Goal: Task Accomplishment & Management: Manage account settings

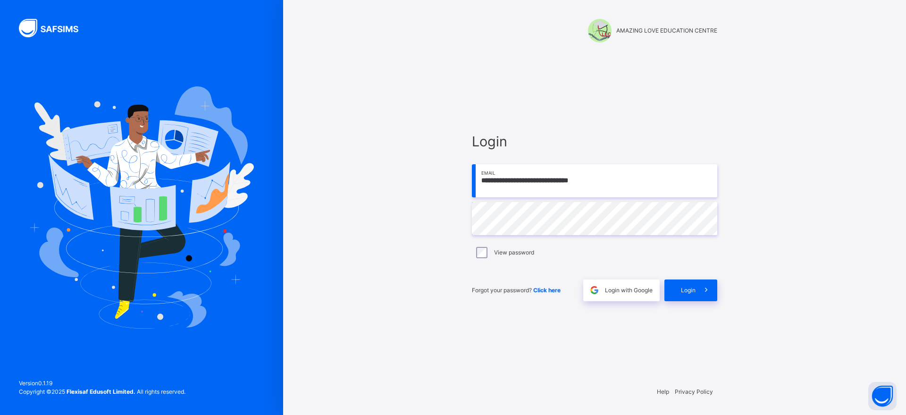
click at [686, 286] on span "Login" at bounding box center [688, 290] width 15 height 8
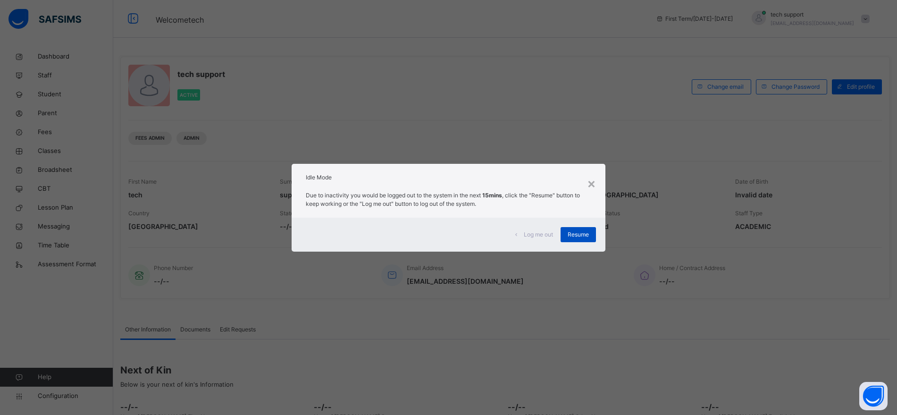
click at [577, 237] on span "Resume" at bounding box center [578, 234] width 21 height 8
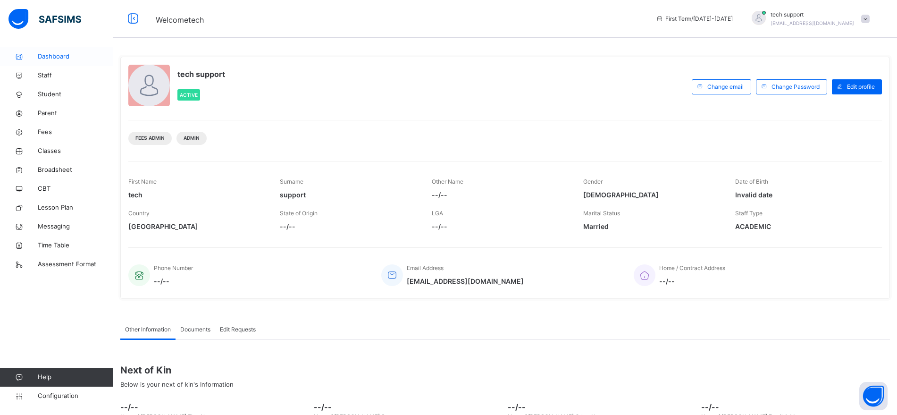
click at [54, 59] on span "Dashboard" at bounding box center [75, 56] width 75 height 9
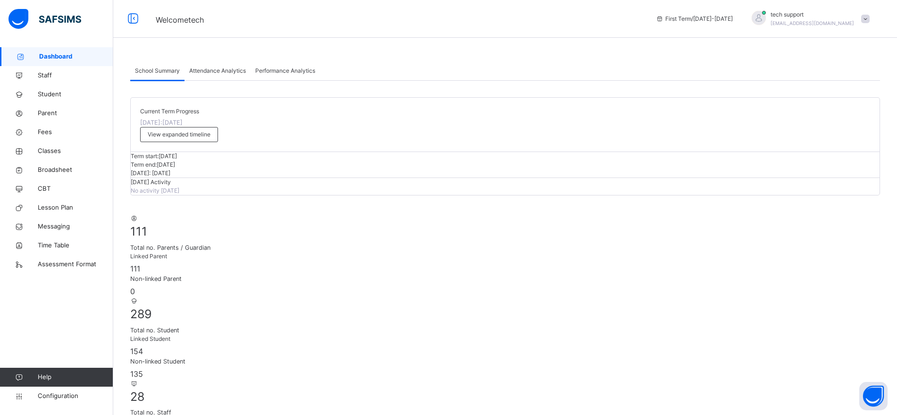
click at [268, 70] on span "Performance Analytics" at bounding box center [285, 71] width 60 height 8
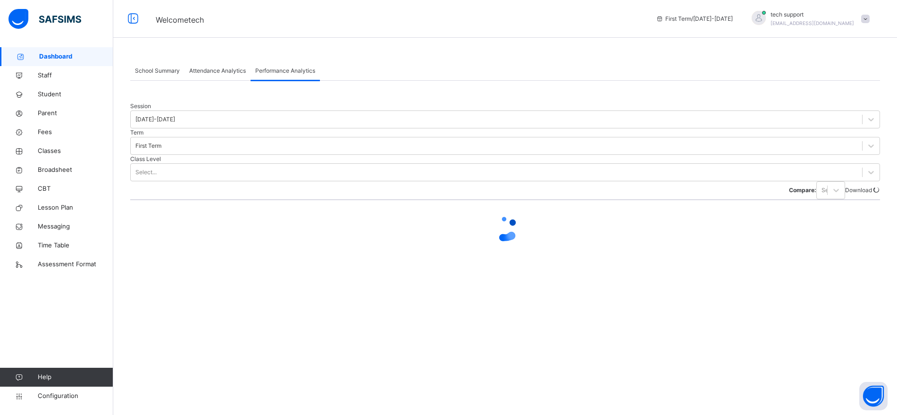
click at [224, 72] on span "Attendance Analytics" at bounding box center [217, 71] width 57 height 8
click at [213, 73] on span "Attendance Analytics" at bounding box center [217, 71] width 57 height 8
click at [159, 73] on span "School Summary" at bounding box center [157, 71] width 45 height 8
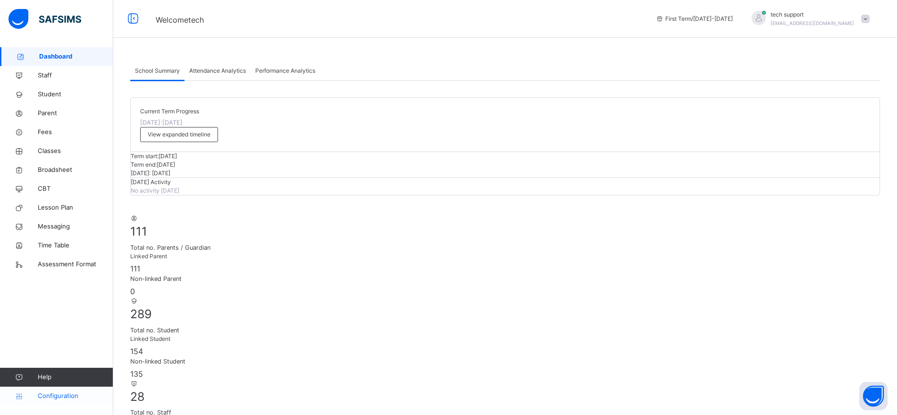
click at [68, 398] on span "Configuration" at bounding box center [75, 395] width 75 height 9
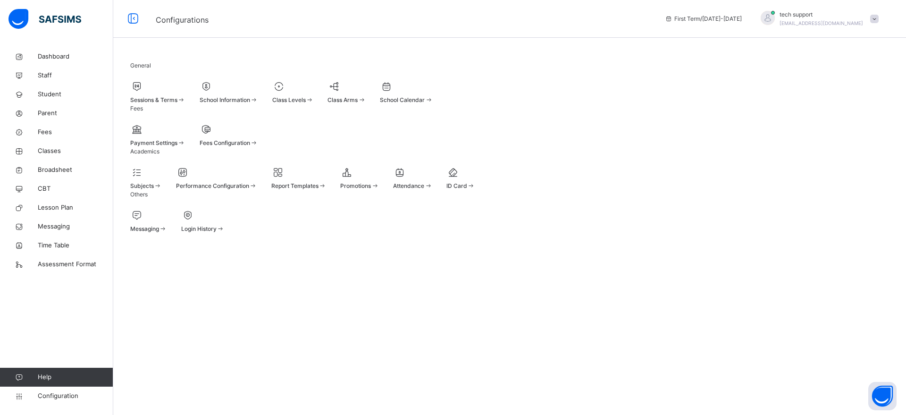
click at [258, 96] on span at bounding box center [229, 94] width 59 height 2
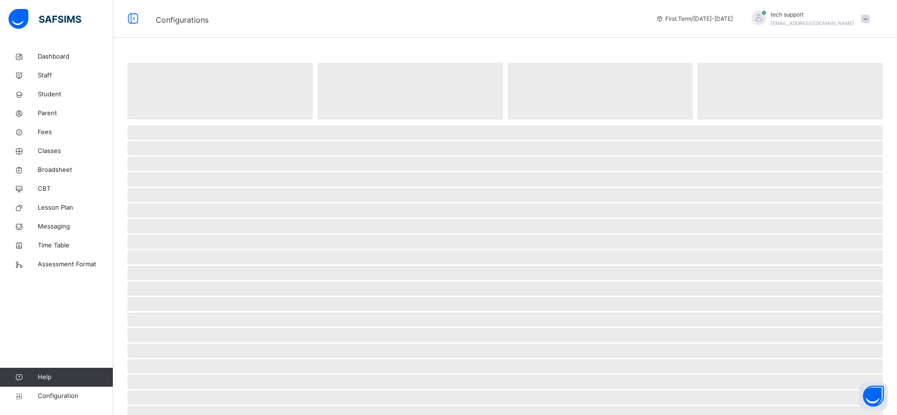
select select "**"
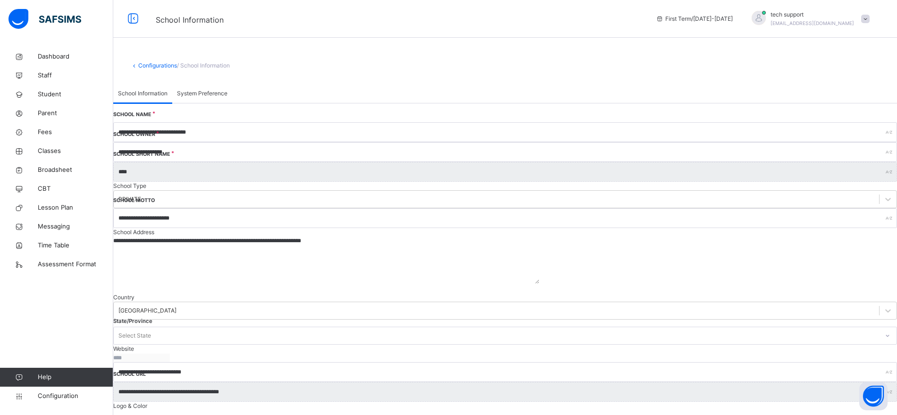
click at [221, 98] on span "System Preference" at bounding box center [202, 93] width 50 height 8
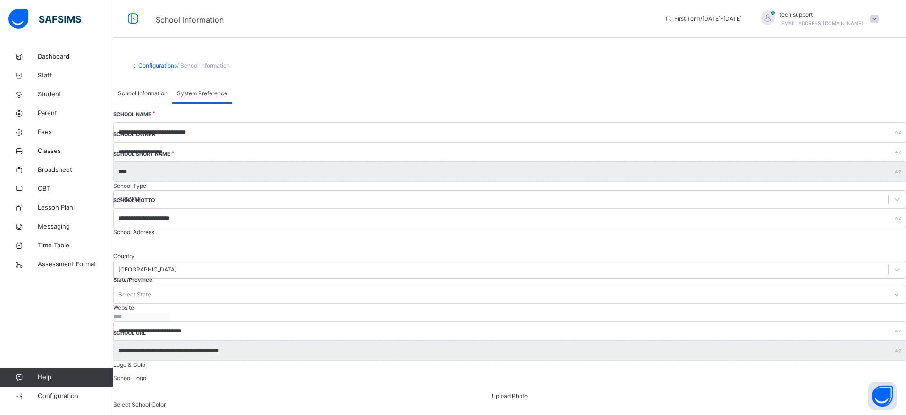
click at [221, 98] on span "System Preference" at bounding box center [202, 93] width 50 height 8
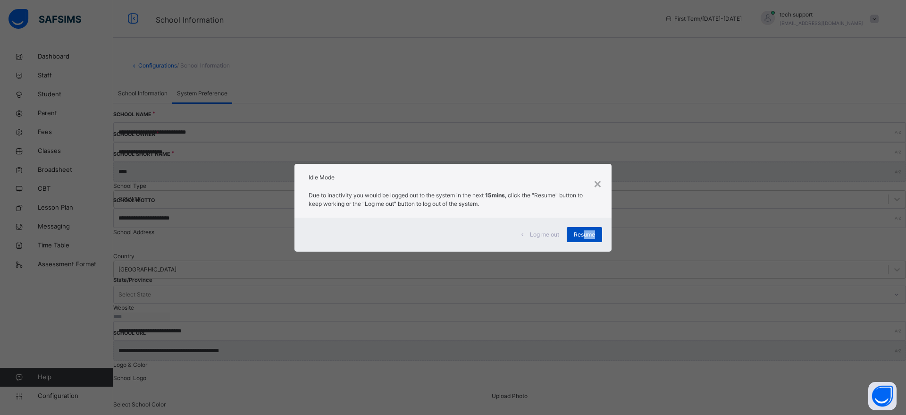
drag, startPoint x: 579, startPoint y: 242, endPoint x: 586, endPoint y: 240, distance: 7.5
click at [586, 240] on div "Log me out Resume" at bounding box center [452, 235] width 317 height 34
click at [586, 240] on div "Resume" at bounding box center [584, 234] width 35 height 15
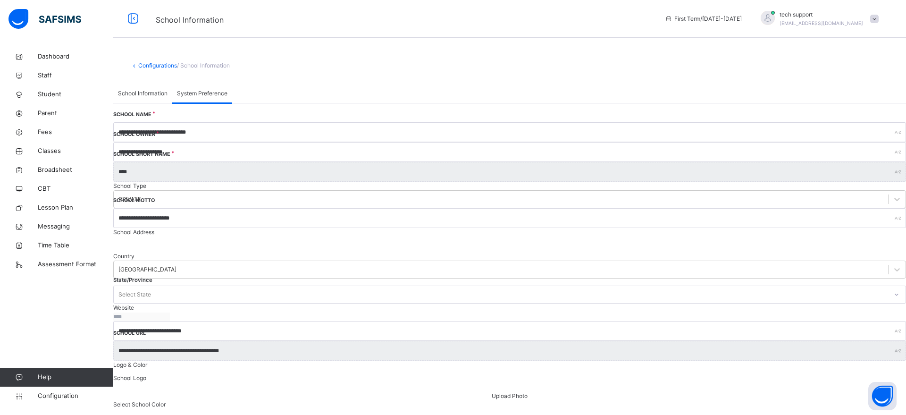
click at [588, 103] on div "School Information System Preference" at bounding box center [509, 93] width 793 height 19
click at [875, 16] on span at bounding box center [874, 19] width 8 height 8
click at [47, 116] on span "Parent" at bounding box center [75, 113] width 75 height 9
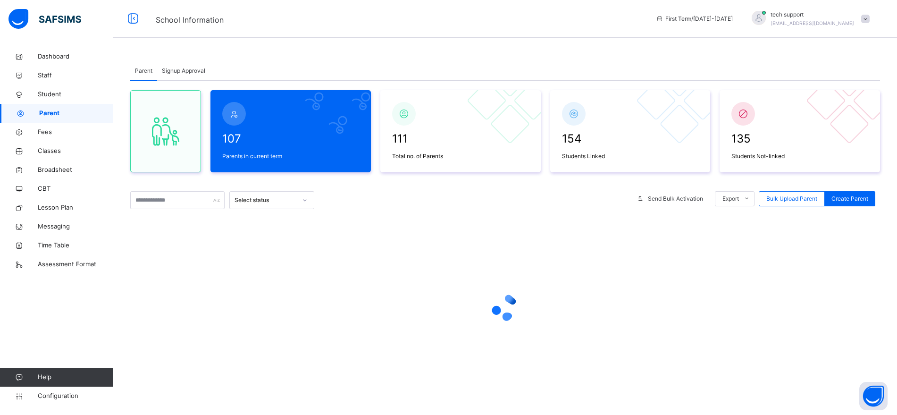
click at [870, 19] on span at bounding box center [865, 19] width 8 height 8
click at [840, 133] on span "Logout" at bounding box center [839, 137] width 62 height 13
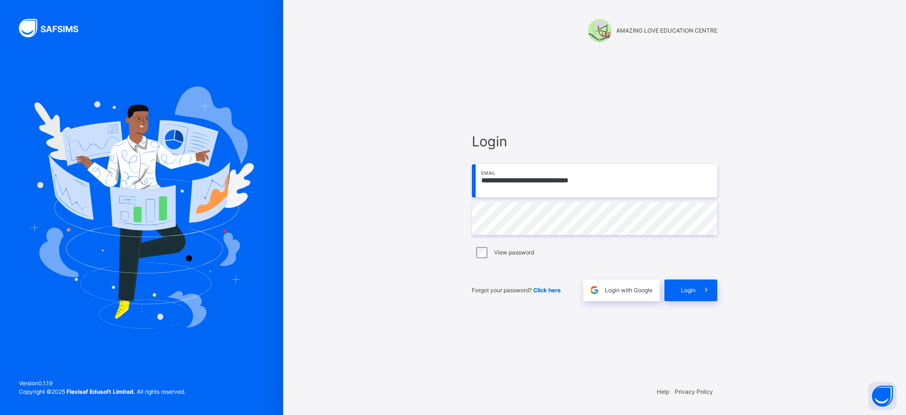
click at [625, 183] on input "**********" at bounding box center [594, 180] width 245 height 33
type input "*"
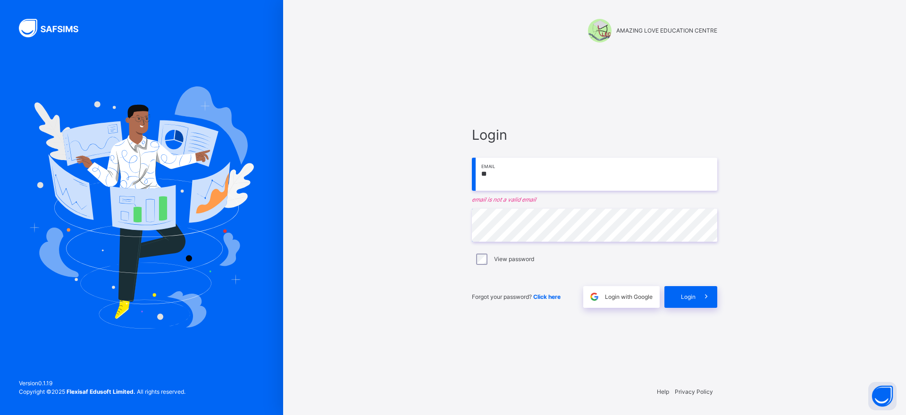
type input "**********"
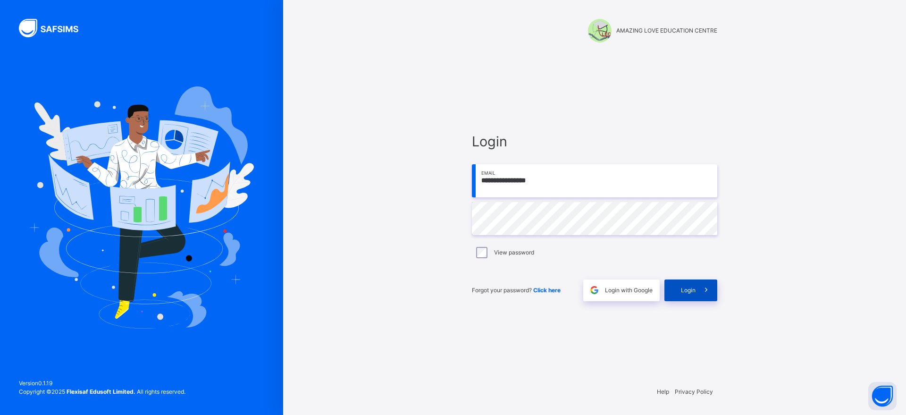
click at [684, 291] on span "Login" at bounding box center [688, 290] width 15 height 8
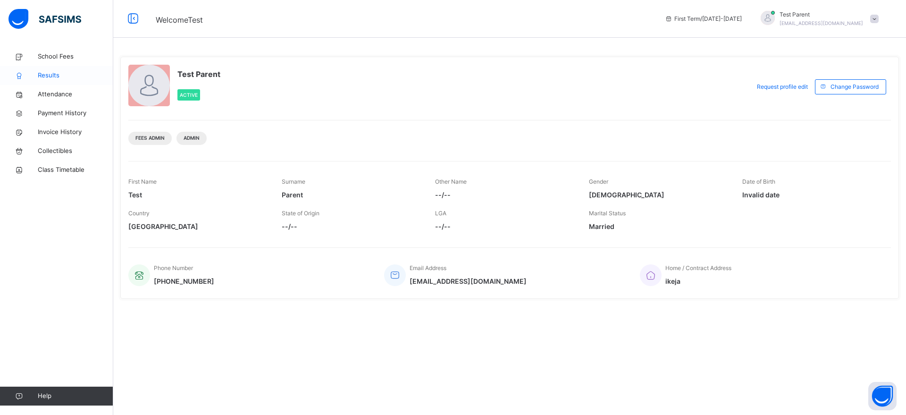
click at [50, 74] on span "Results" at bounding box center [75, 75] width 75 height 9
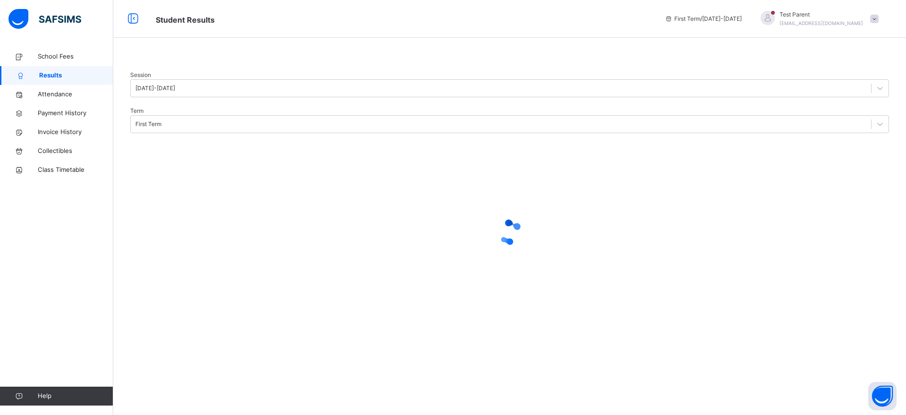
click at [873, 17] on span at bounding box center [874, 19] width 8 height 8
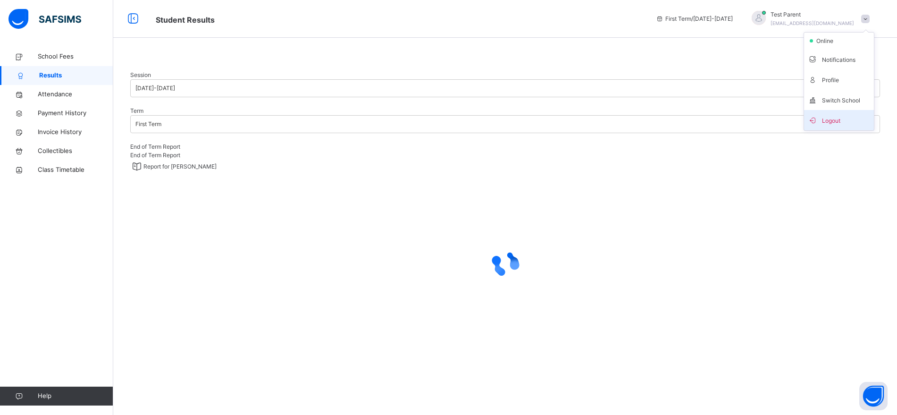
click at [843, 118] on span "Logout" at bounding box center [839, 120] width 62 height 13
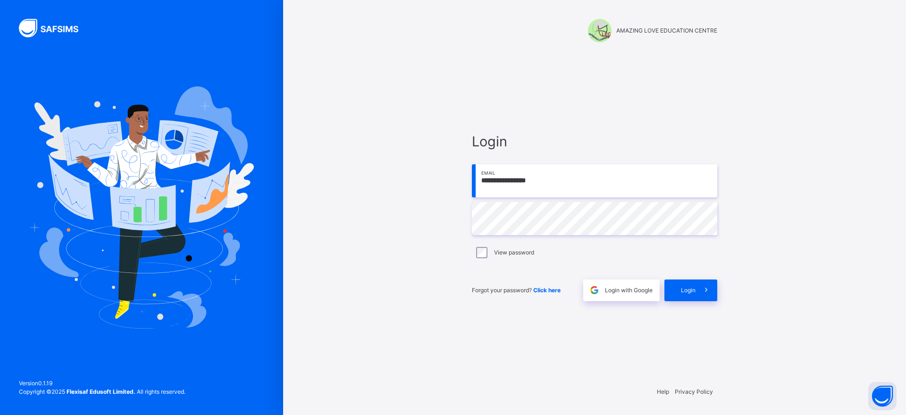
click at [570, 187] on input "**********" at bounding box center [594, 180] width 245 height 33
type input "*"
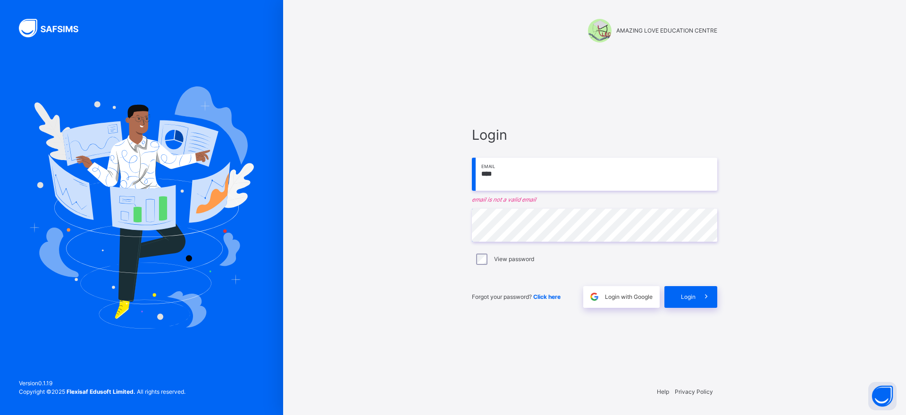
type input "**********"
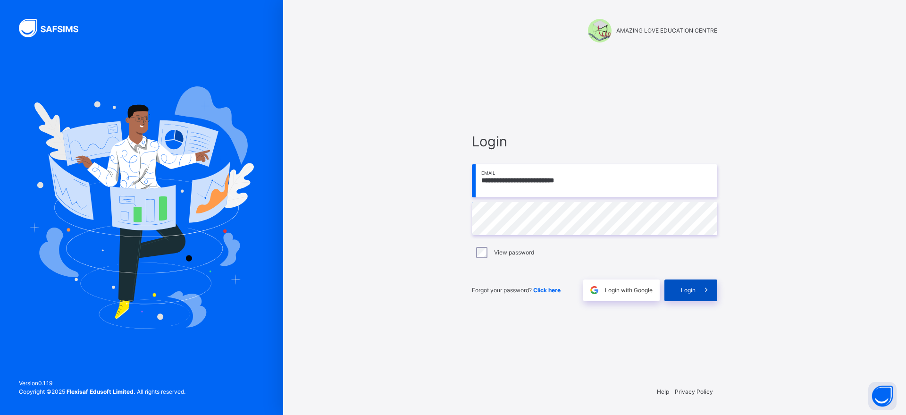
click at [688, 290] on span "Login" at bounding box center [688, 290] width 15 height 8
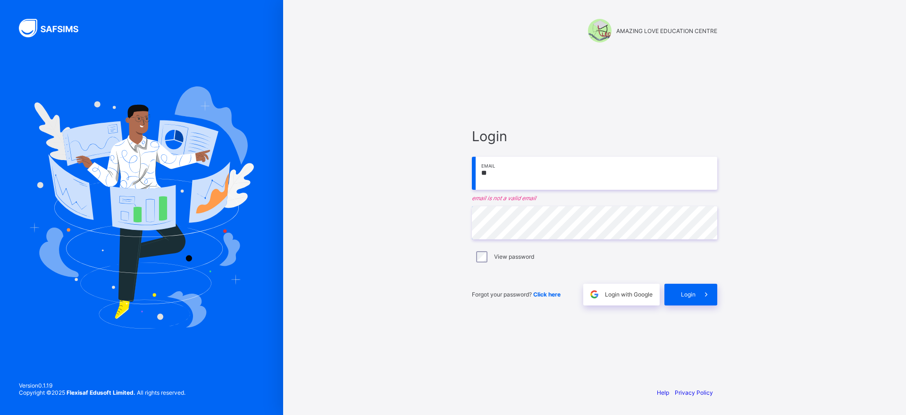
type input "*"
type input "**********"
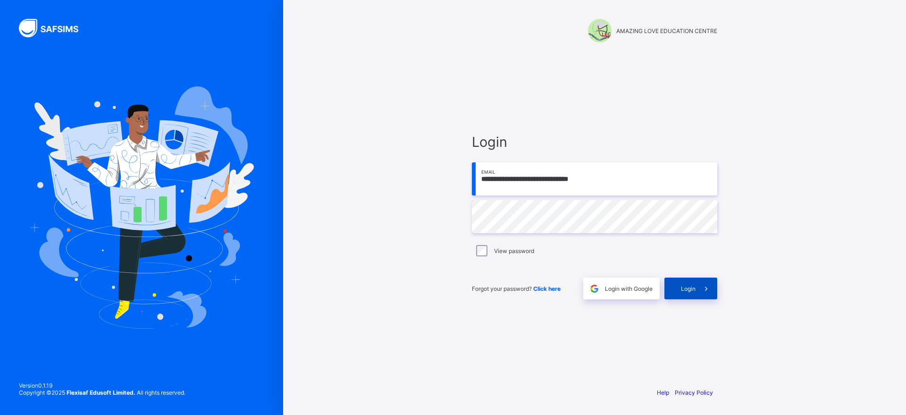
click at [689, 287] on span "Login" at bounding box center [688, 288] width 15 height 7
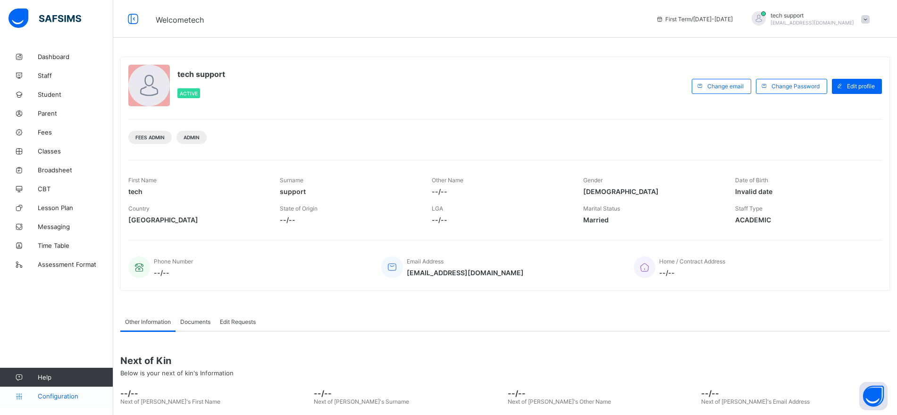
click at [59, 398] on span "Configuration" at bounding box center [75, 396] width 75 height 8
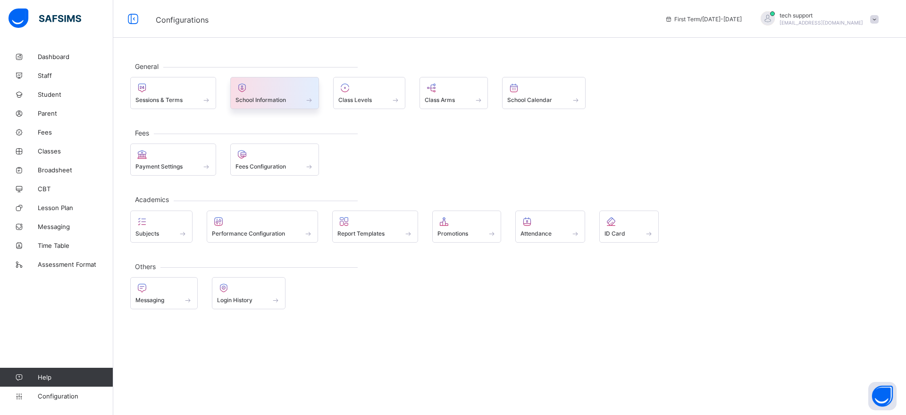
click at [288, 101] on div "School Information" at bounding box center [274, 100] width 79 height 8
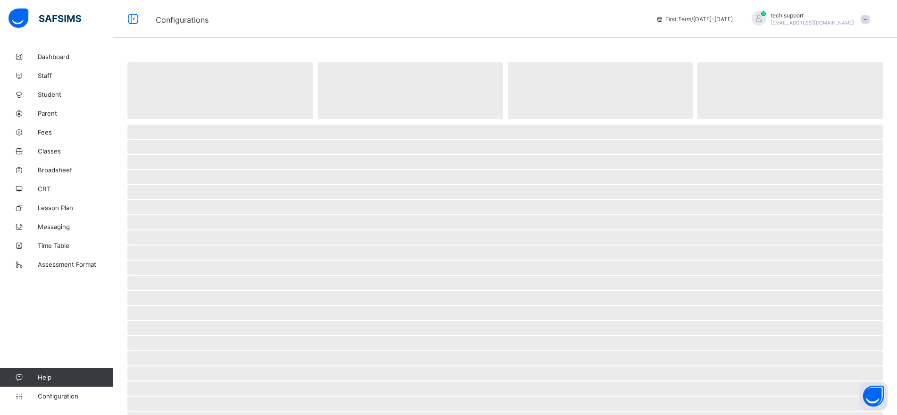
select select "**"
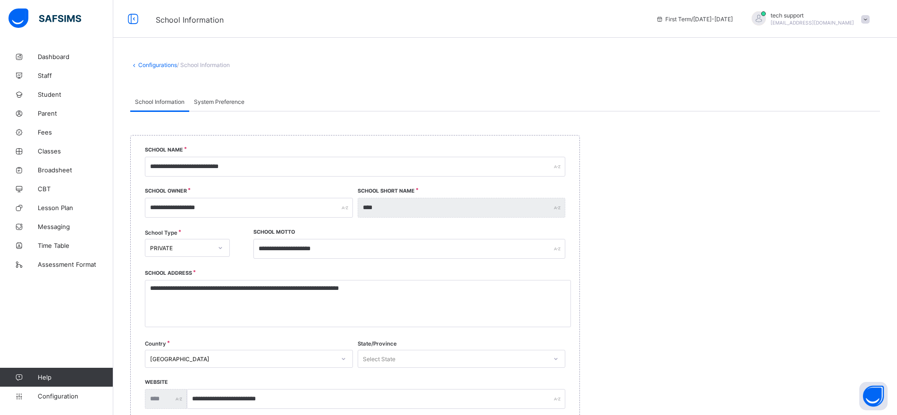
click at [224, 101] on span "System Preference" at bounding box center [219, 101] width 50 height 7
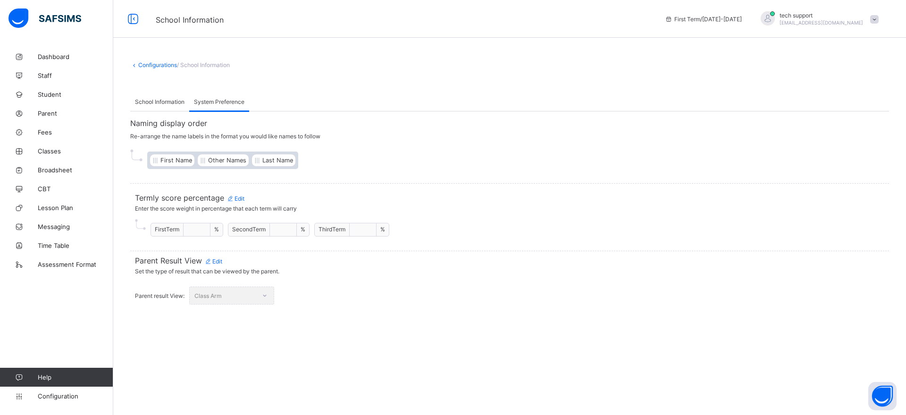
click at [217, 260] on span "Edit" at bounding box center [213, 261] width 18 height 7
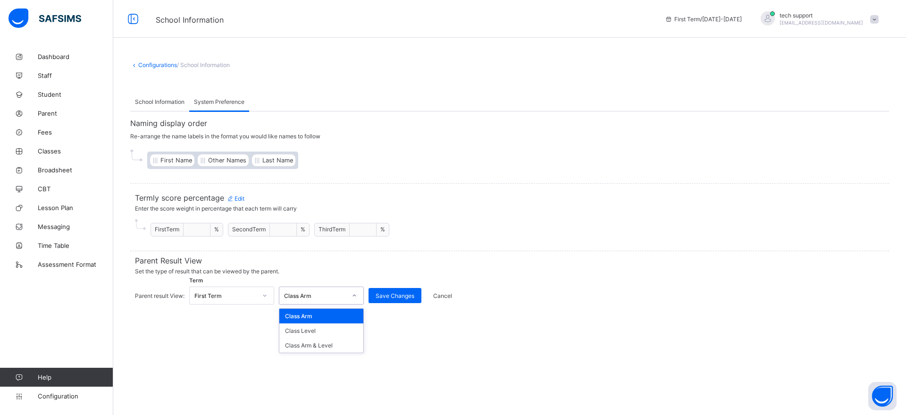
click at [306, 297] on div "Class Arm" at bounding box center [315, 295] width 62 height 7
click at [314, 344] on div "Class Arm & Level" at bounding box center [321, 345] width 84 height 15
click at [391, 295] on span "Save Changes" at bounding box center [395, 295] width 39 height 7
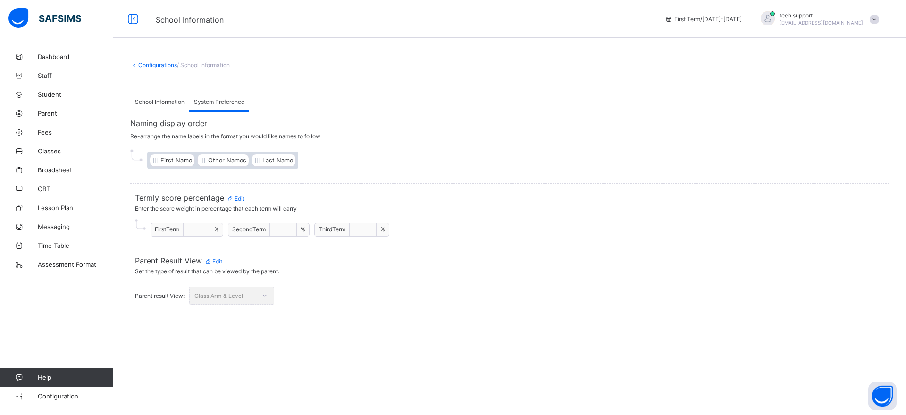
click at [874, 16] on span at bounding box center [874, 19] width 8 height 8
click at [854, 122] on span "Logout" at bounding box center [848, 127] width 62 height 11
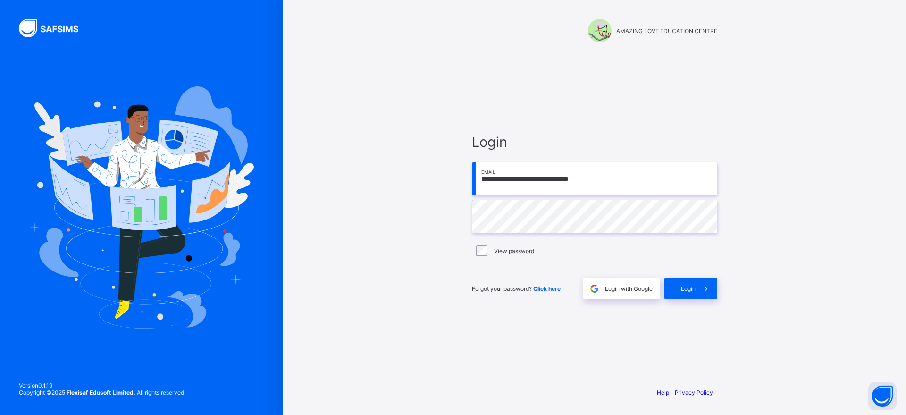
click at [604, 176] on input "**********" at bounding box center [594, 178] width 245 height 33
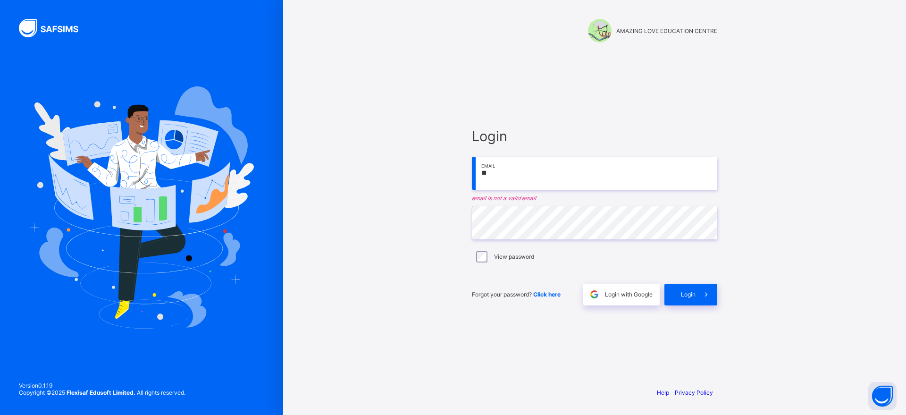
type input "*"
type input "**********"
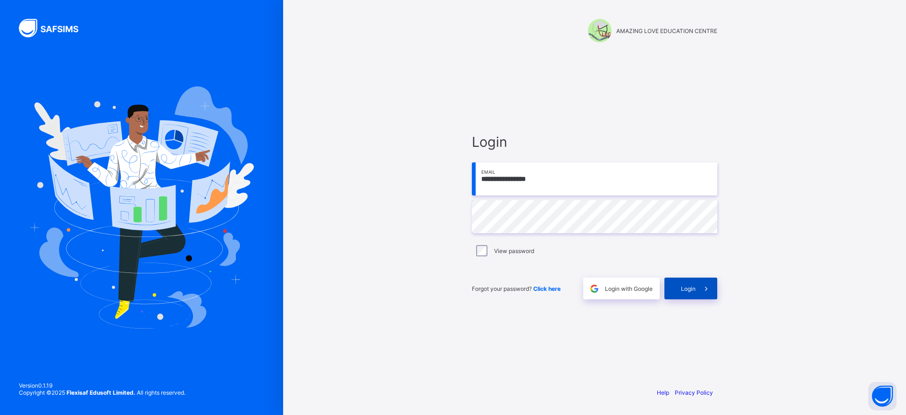
click at [695, 279] on div "Login" at bounding box center [690, 288] width 53 height 22
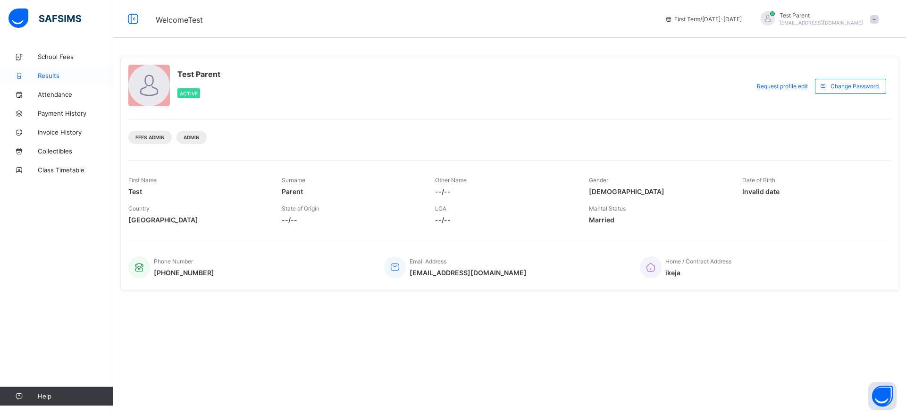
click at [55, 74] on span "Results" at bounding box center [75, 76] width 75 height 8
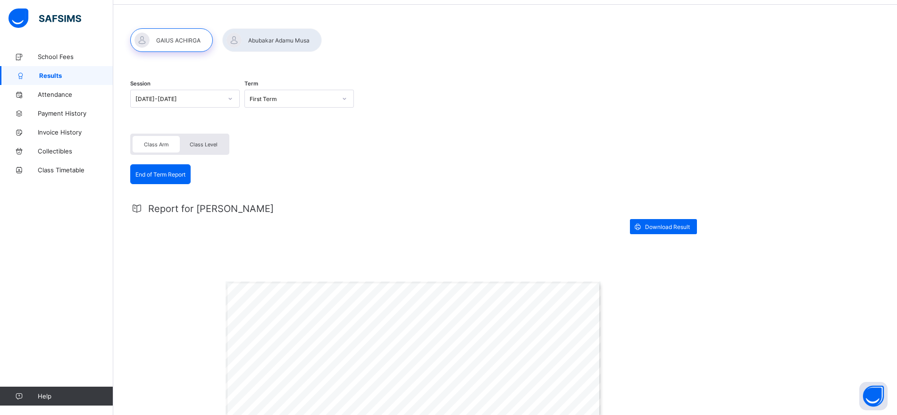
scroll to position [33, 0]
click at [210, 147] on span "Class Level" at bounding box center [204, 145] width 28 height 7
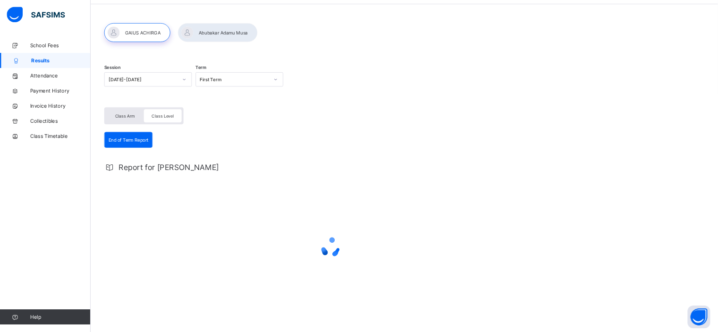
scroll to position [0, 0]
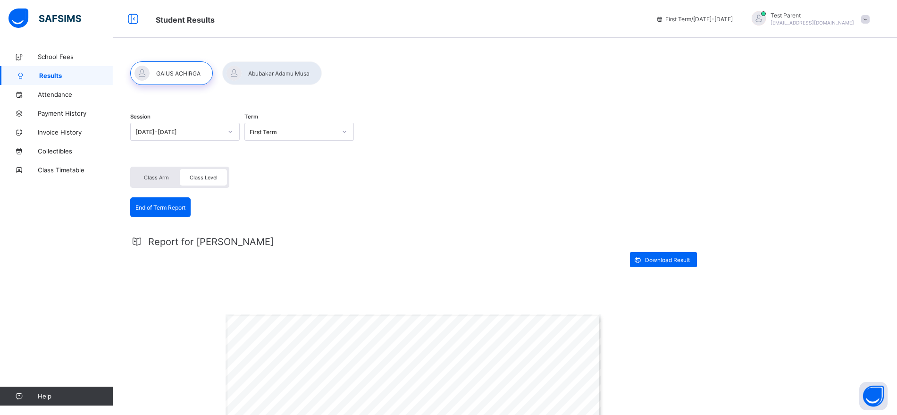
drag, startPoint x: 762, startPoint y: 1, endPoint x: 489, endPoint y: 130, distance: 302.2
click at [489, 130] on div "Session 2023-2024 Term First Term" at bounding box center [413, 133] width 566 height 58
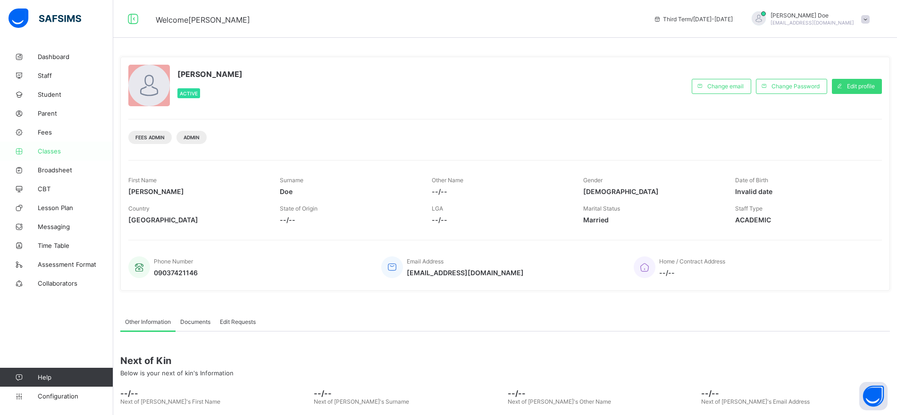
click at [47, 153] on span "Classes" at bounding box center [75, 151] width 75 height 8
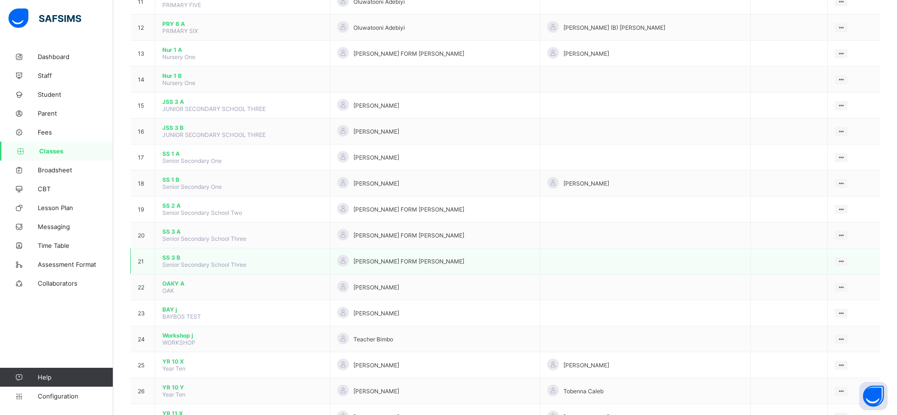
scroll to position [368, 0]
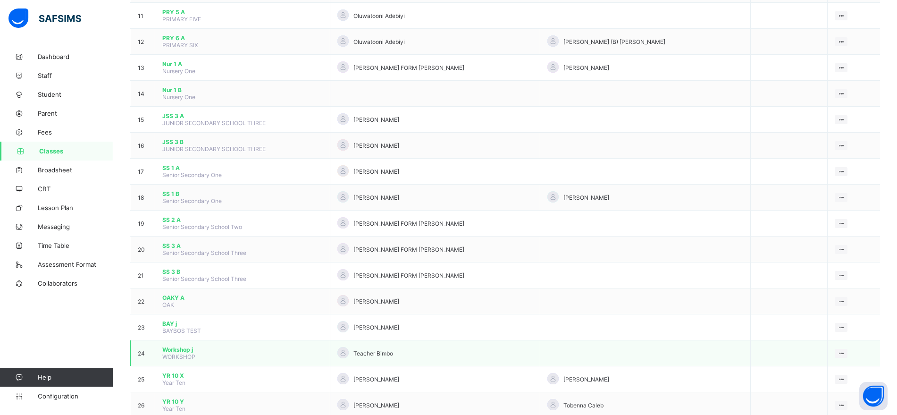
click at [176, 348] on span "Workshop j" at bounding box center [242, 349] width 160 height 7
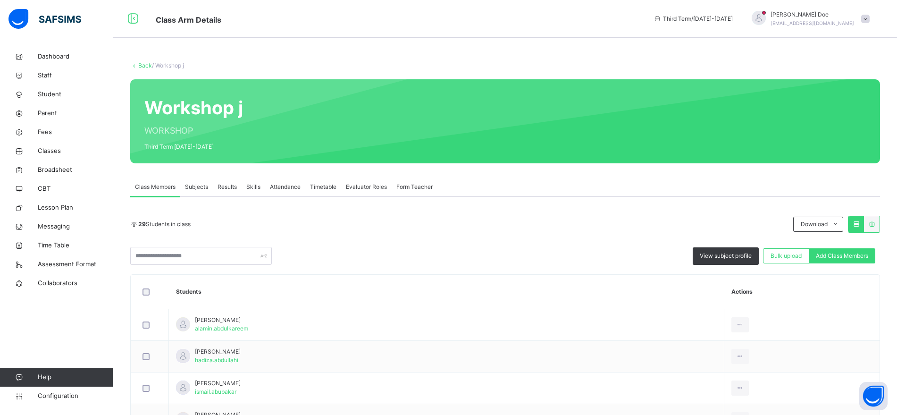
click at [227, 191] on span "Results" at bounding box center [227, 187] width 19 height 8
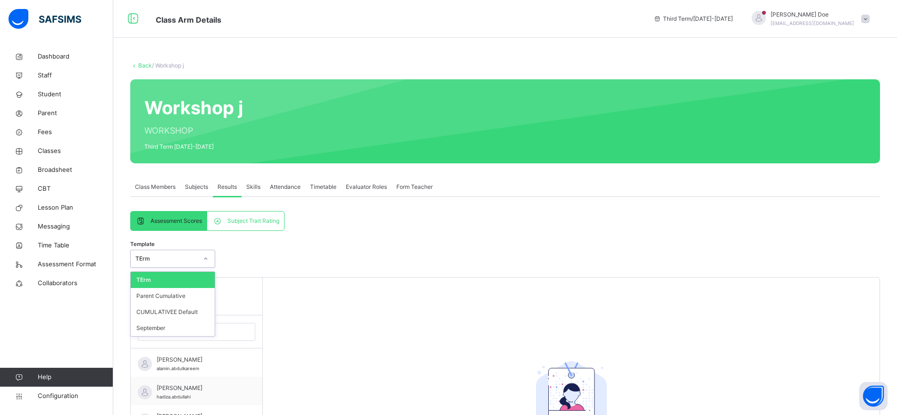
click at [199, 259] on div at bounding box center [206, 258] width 16 height 15
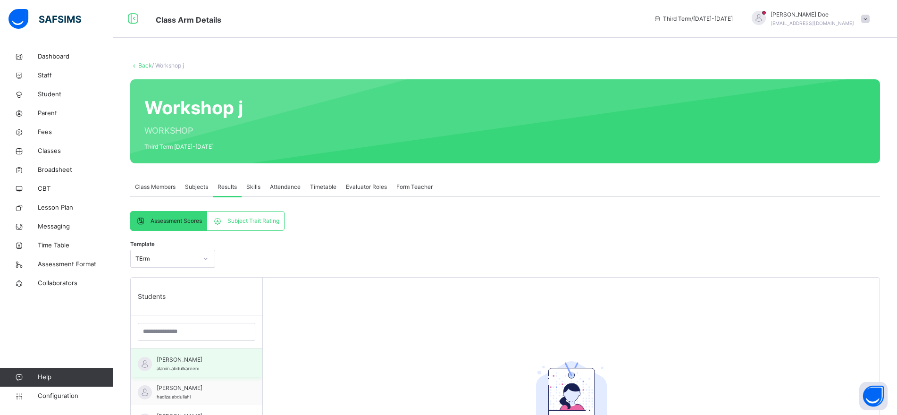
click at [232, 360] on div "Abdulkareem Al-amin alamin.abdulkareem" at bounding box center [197, 362] width 132 height 28
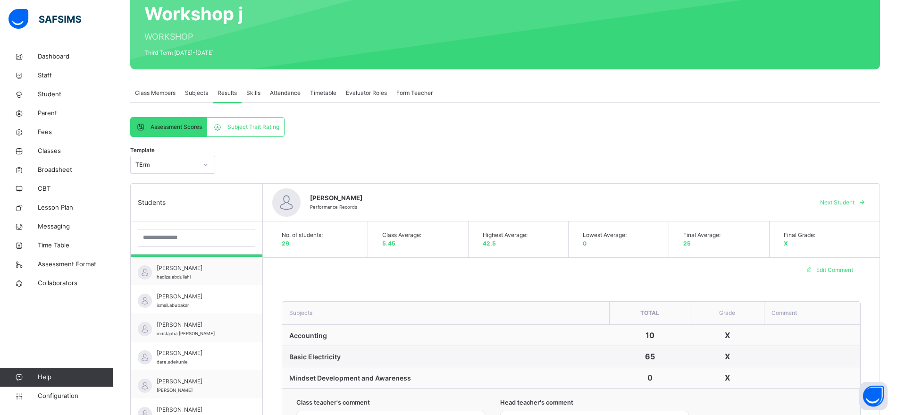
scroll to position [94, 0]
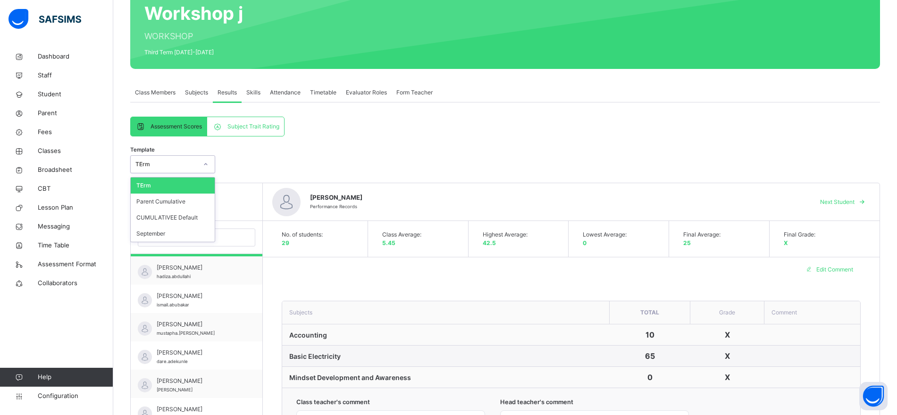
click at [205, 166] on icon at bounding box center [206, 163] width 6 height 9
click at [175, 201] on div "Parent Cumulative" at bounding box center [173, 201] width 84 height 16
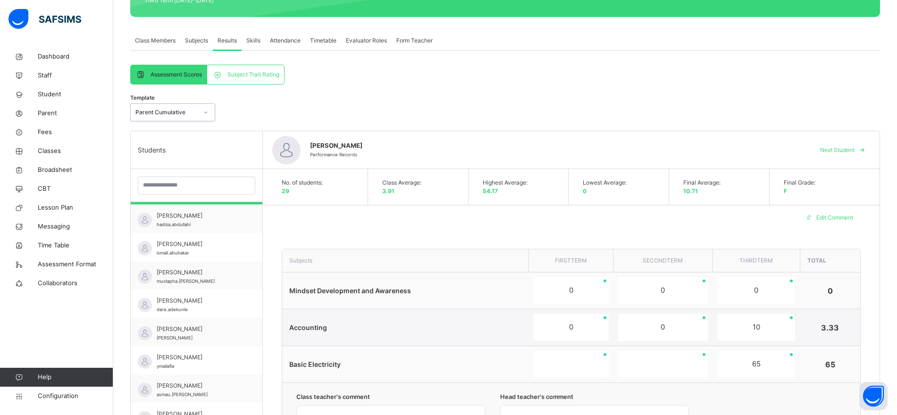
scroll to position [151, 0]
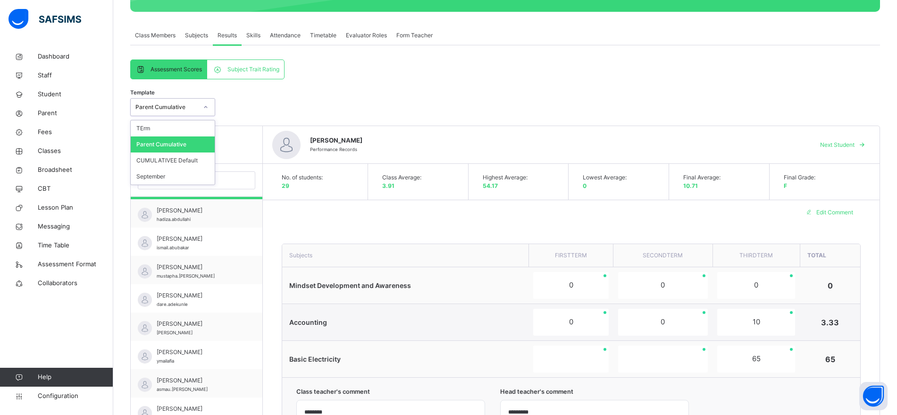
click at [201, 110] on div at bounding box center [206, 107] width 16 height 15
click at [188, 170] on div "September" at bounding box center [173, 176] width 84 height 16
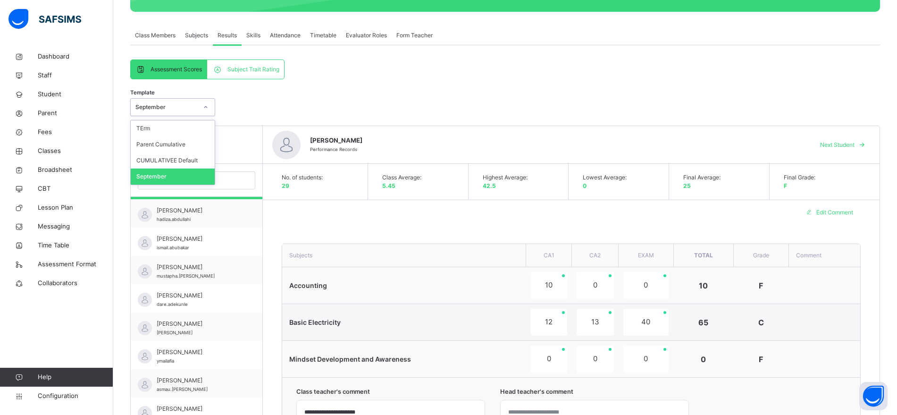
click at [197, 109] on div at bounding box center [206, 107] width 18 height 17
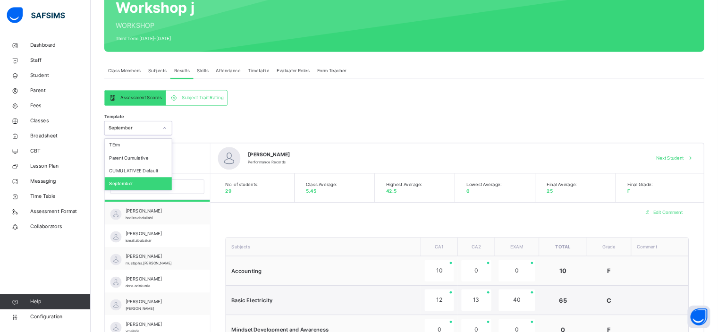
scroll to position [98, 0]
drag, startPoint x: 681, startPoint y: 3, endPoint x: 465, endPoint y: 120, distance: 245.3
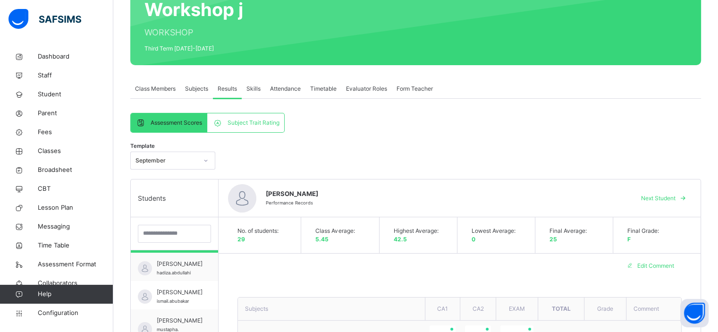
scroll to position [26, 0]
click at [207, 162] on icon at bounding box center [206, 160] width 6 height 9
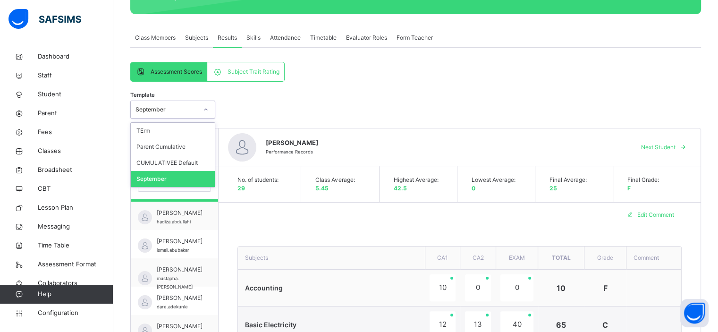
scroll to position [150, 0]
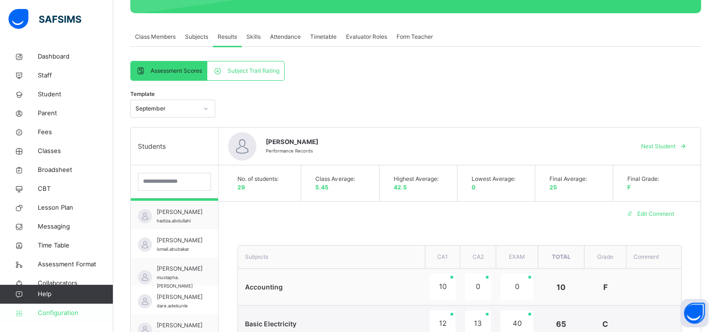
click at [57, 315] on span "Configuration" at bounding box center [75, 312] width 75 height 9
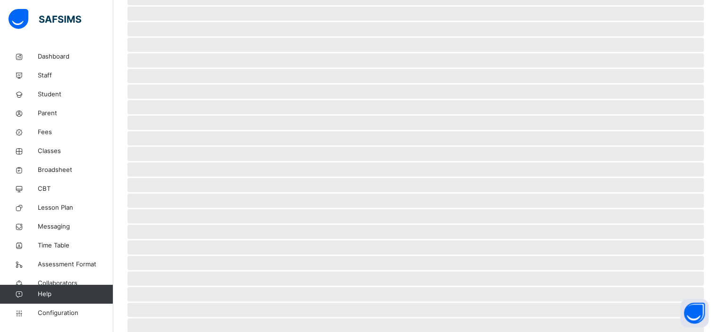
scroll to position [8, 0]
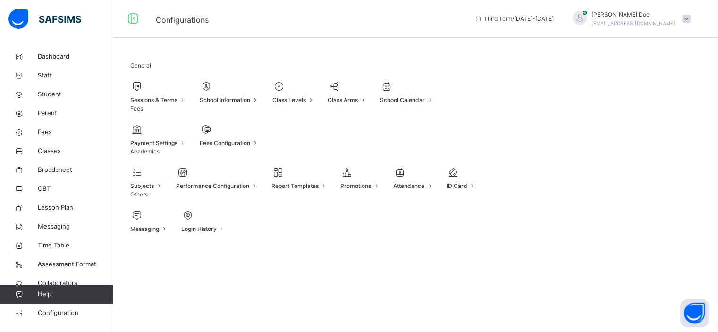
click at [475, 190] on div "ID Card" at bounding box center [460, 186] width 29 height 8
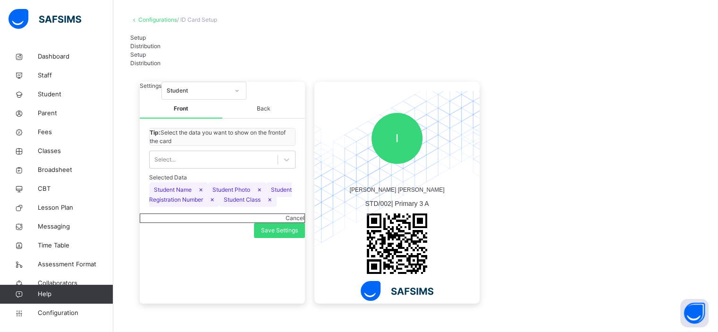
scroll to position [59, 0]
click at [522, 184] on div "Settings Student Front Back Tip: Select the data you want to show on the front …" at bounding box center [415, 192] width 570 height 241
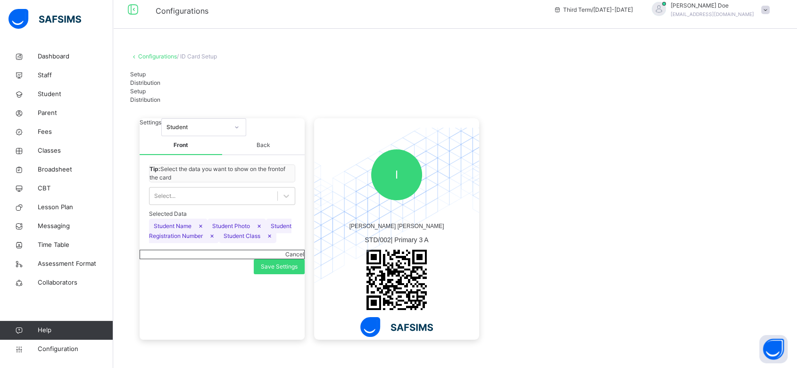
drag, startPoint x: 654, startPoint y: 1, endPoint x: 569, endPoint y: 237, distance: 250.9
click at [569, 237] on div "Settings Student Front Back Tip: Select the data you want to show on the front …" at bounding box center [455, 229] width 650 height 241
click at [754, 118] on div "Settings Student Front Back Tip: Select the data you want to show on the front …" at bounding box center [455, 229] width 650 height 241
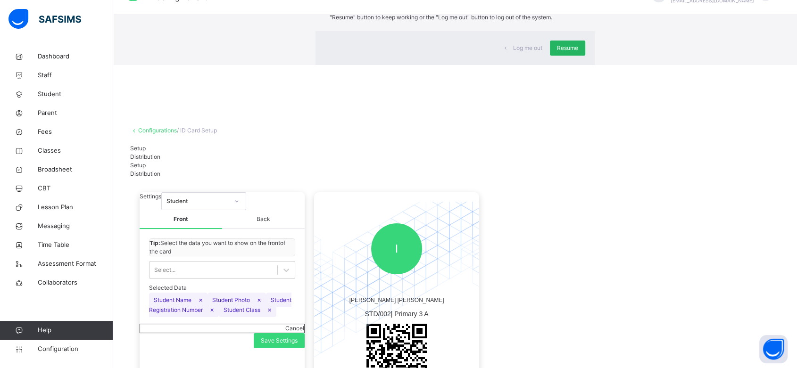
click at [557, 52] on span "Resume" at bounding box center [567, 48] width 21 height 8
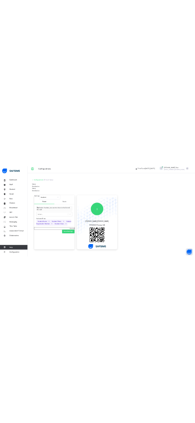
scroll to position [0, 0]
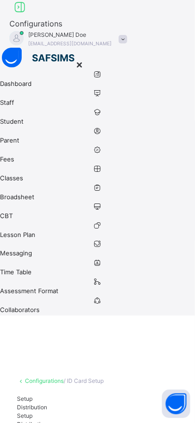
click at [112, 41] on span "chukwumarejoice9@gmail.com" at bounding box center [70, 44] width 84 height 6
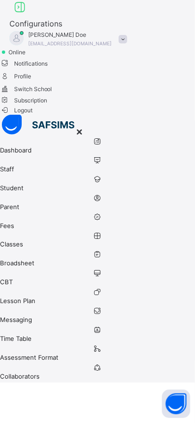
click at [47, 104] on span "Subscription" at bounding box center [23, 100] width 47 height 7
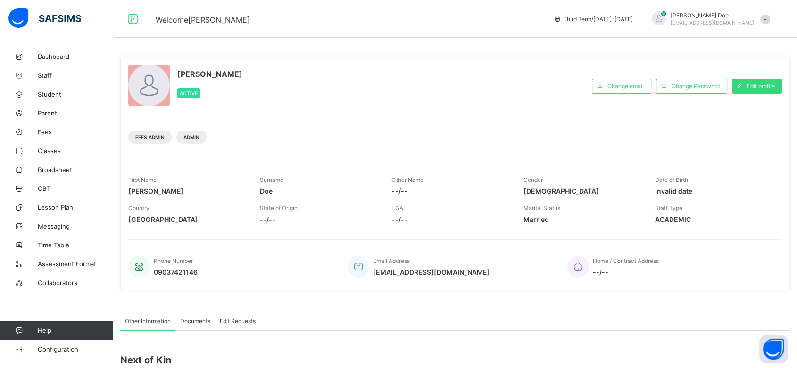
click at [770, 19] on span at bounding box center [766, 19] width 8 height 8
click at [745, 105] on li "Subscription" at bounding box center [739, 110] width 70 height 16
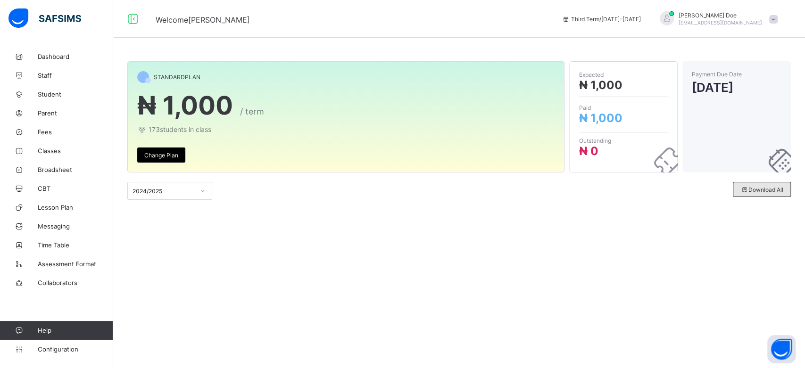
click at [756, 185] on div "Download All" at bounding box center [762, 189] width 58 height 15
click at [758, 192] on span "Download All" at bounding box center [762, 189] width 43 height 7
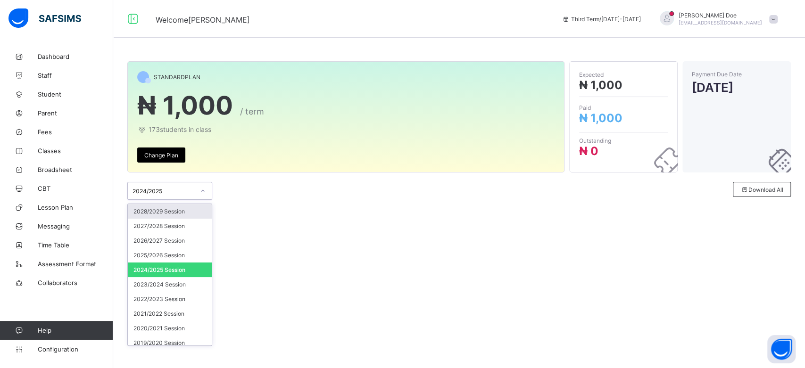
click at [200, 189] on div at bounding box center [203, 191] width 16 height 15
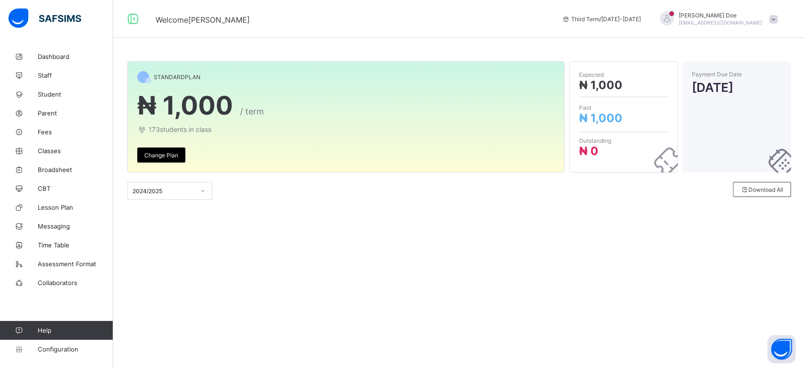
click at [270, 243] on div "STANDARD PLAN ₦ 1,000 / term 173 students in class Change Plan Expected ₦ 1,000…" at bounding box center [459, 184] width 692 height 368
click at [167, 151] on div "Change Plan" at bounding box center [161, 155] width 48 height 15
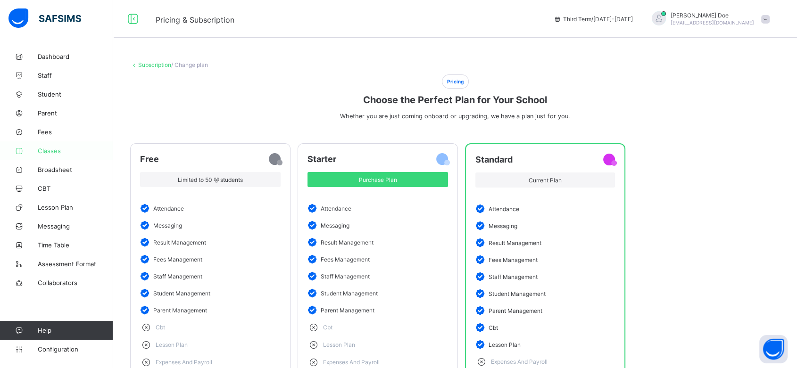
click at [55, 145] on link "Classes" at bounding box center [56, 151] width 113 height 19
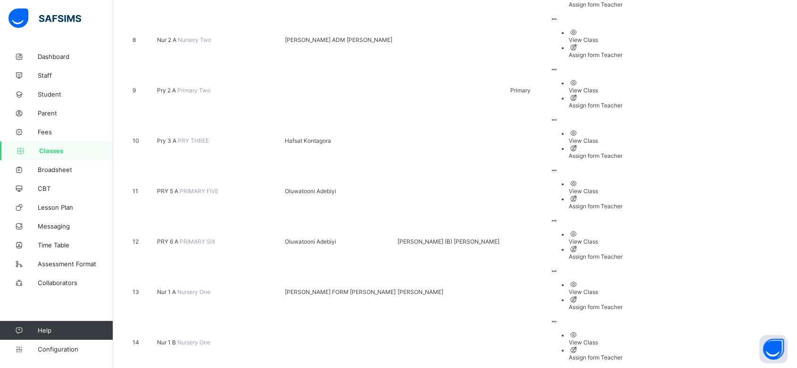
scroll to position [515, 0]
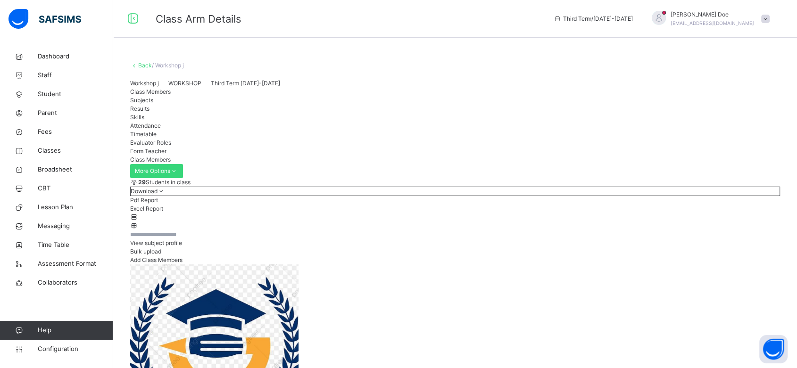
click at [199, 105] on div "Subjects" at bounding box center [455, 100] width 650 height 8
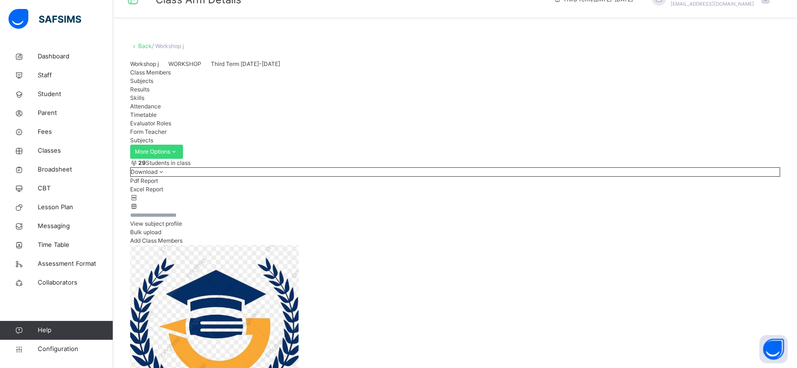
click at [161, 110] on span "Attendance" at bounding box center [145, 106] width 31 height 7
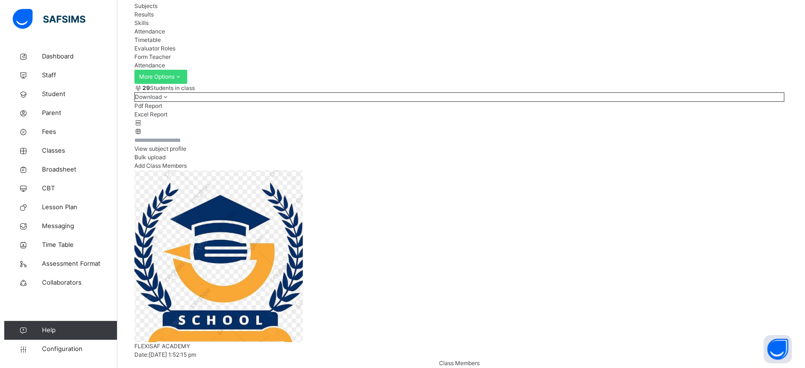
scroll to position [96, 0]
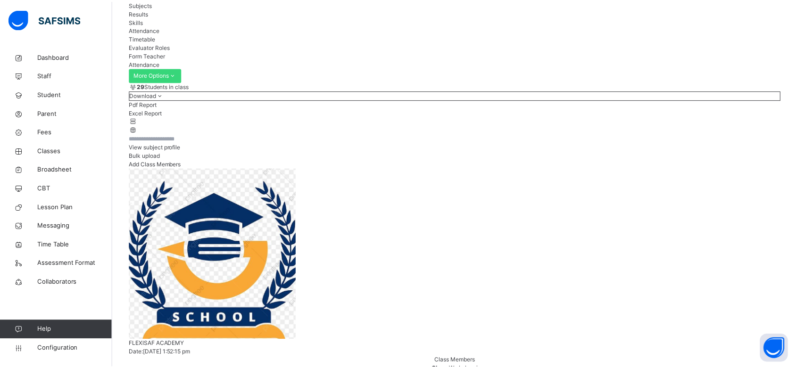
scroll to position [717, 0]
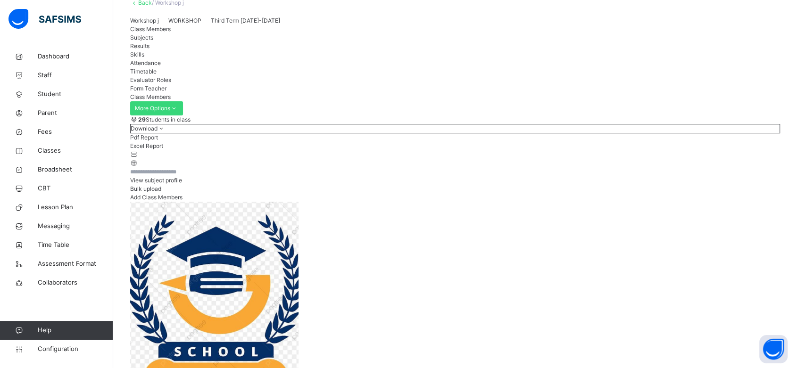
scroll to position [64, 0]
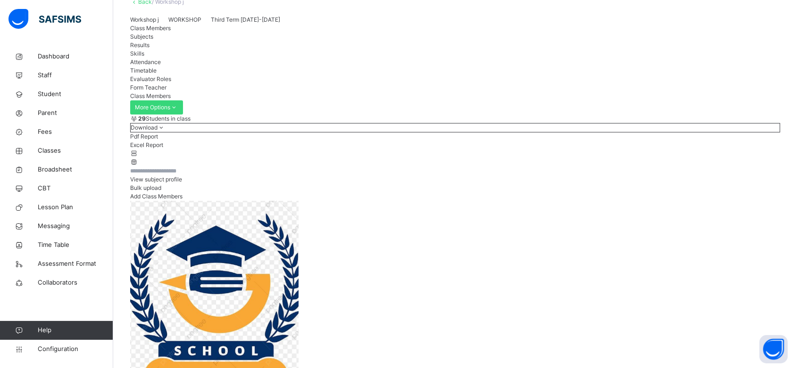
click at [150, 49] on span "Results" at bounding box center [139, 45] width 19 height 7
click at [195, 41] on div "Subjects" at bounding box center [455, 37] width 650 height 8
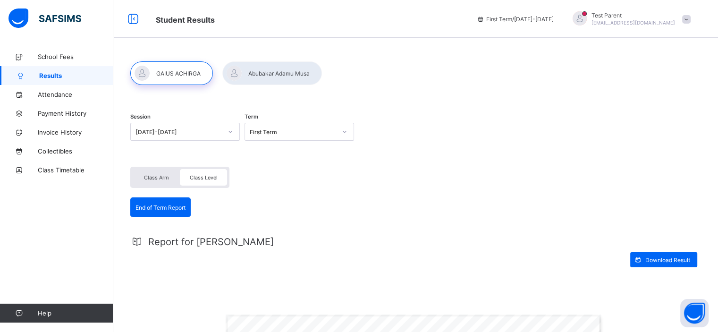
click at [690, 19] on span at bounding box center [686, 19] width 8 height 8
click at [670, 109] on span "Logout" at bounding box center [659, 111] width 62 height 11
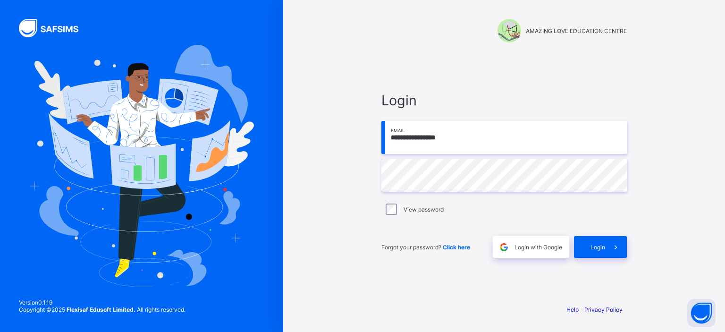
click at [512, 141] on input "**********" at bounding box center [503, 137] width 245 height 33
type input "*"
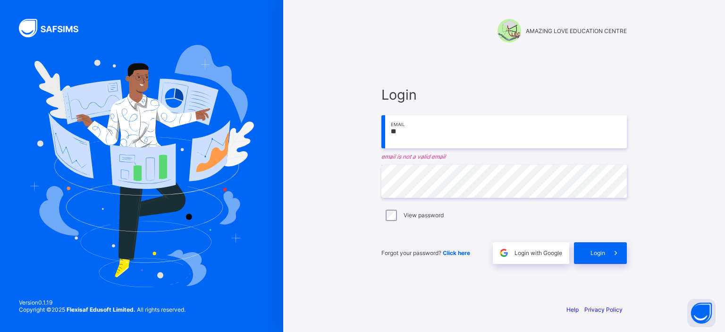
type input "**********"
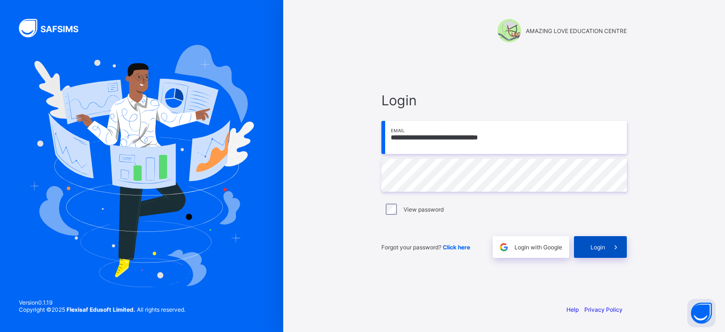
click at [593, 247] on span "Login" at bounding box center [597, 246] width 15 height 7
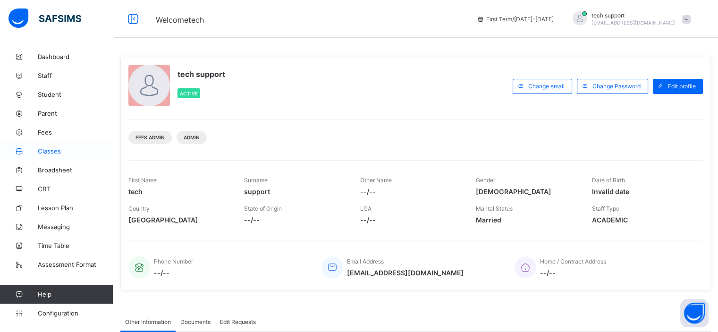
click at [47, 149] on span "Classes" at bounding box center [75, 151] width 75 height 8
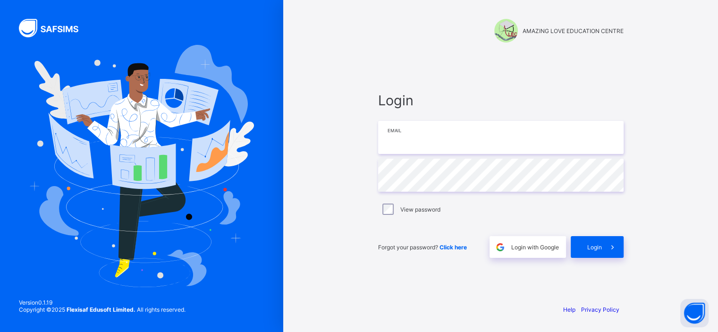
type input "**********"
